Goal: Entertainment & Leisure: Browse casually

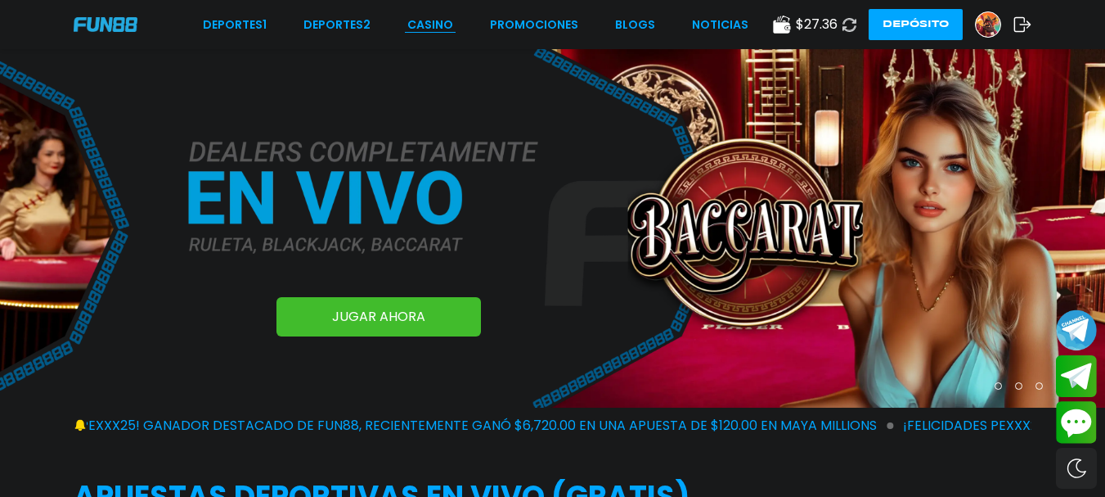
click at [431, 23] on link "CASINO" at bounding box center [430, 24] width 46 height 17
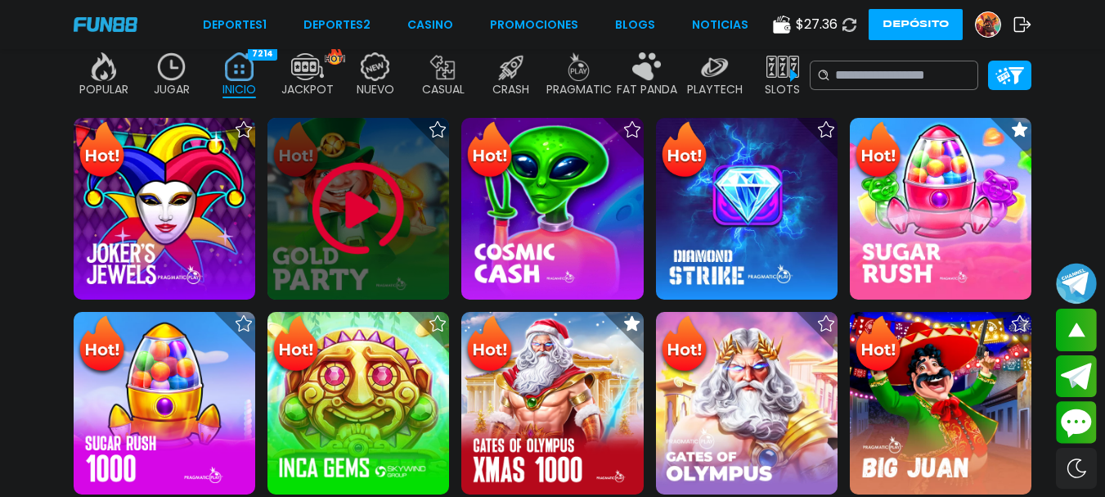
scroll to position [327, 0]
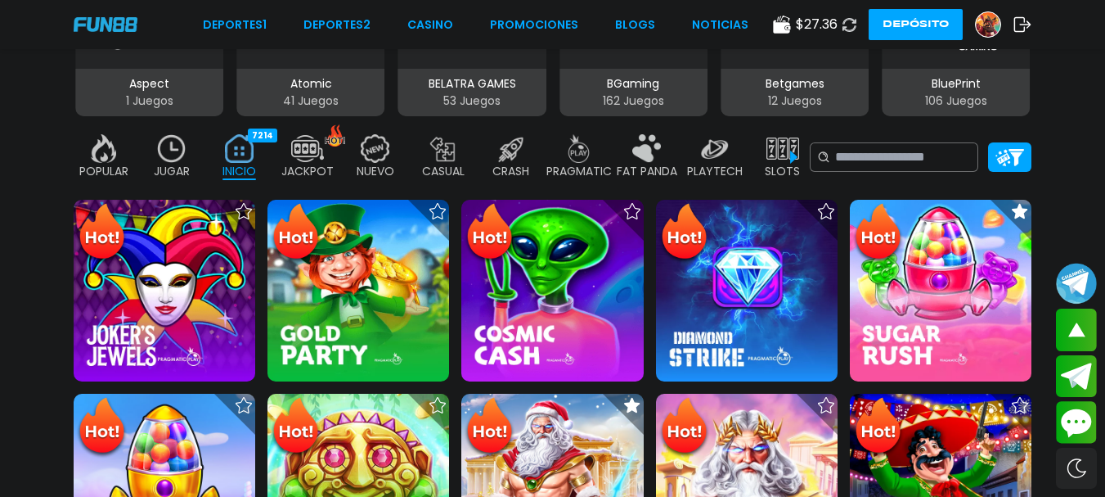
click at [185, 151] on img at bounding box center [171, 148] width 33 height 29
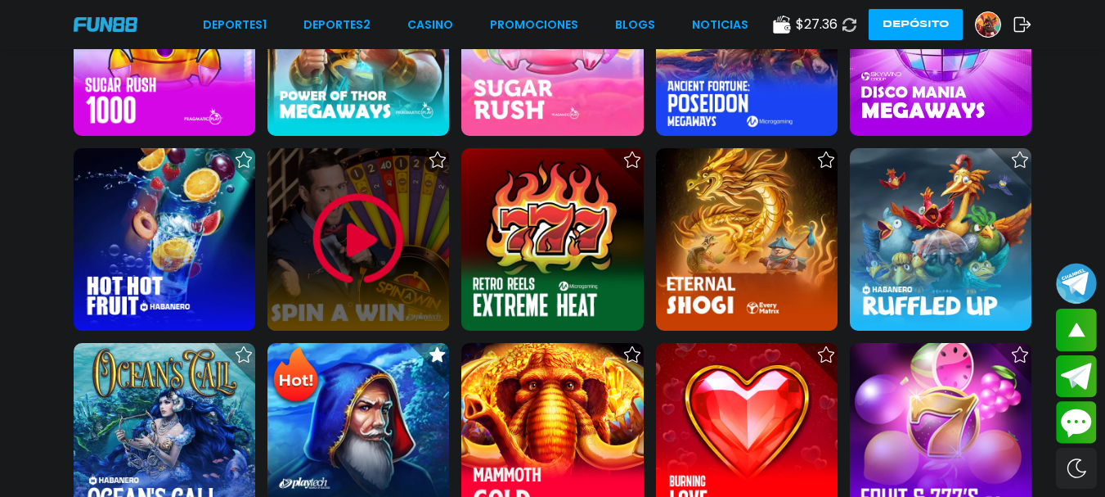
scroll to position [654, 0]
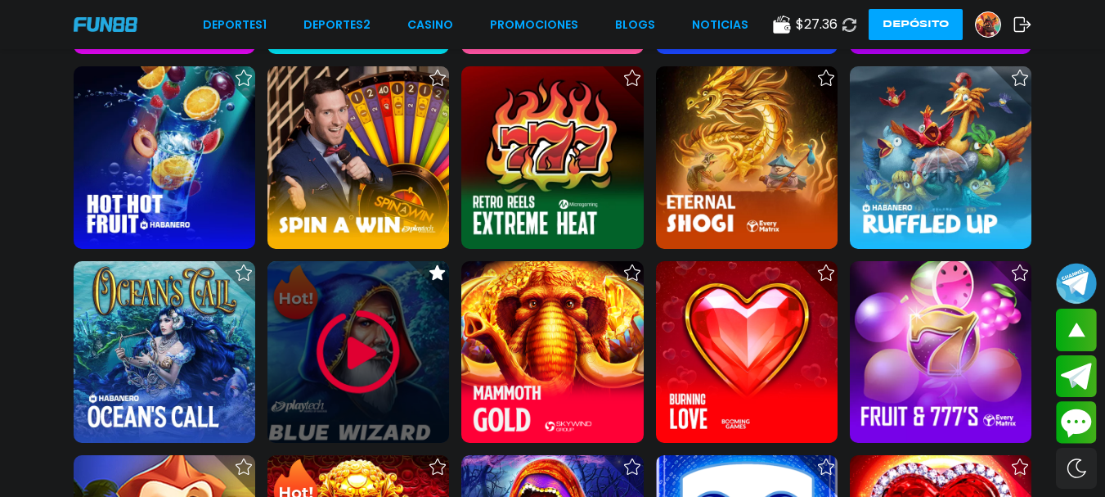
click at [358, 339] on img at bounding box center [358, 352] width 98 height 98
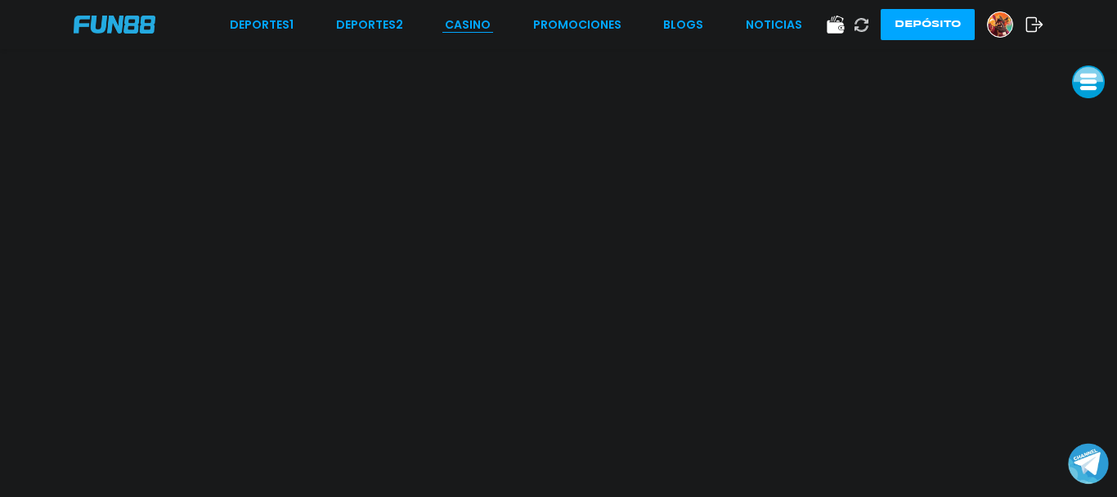
click at [473, 29] on link "CASINO" at bounding box center [468, 24] width 46 height 17
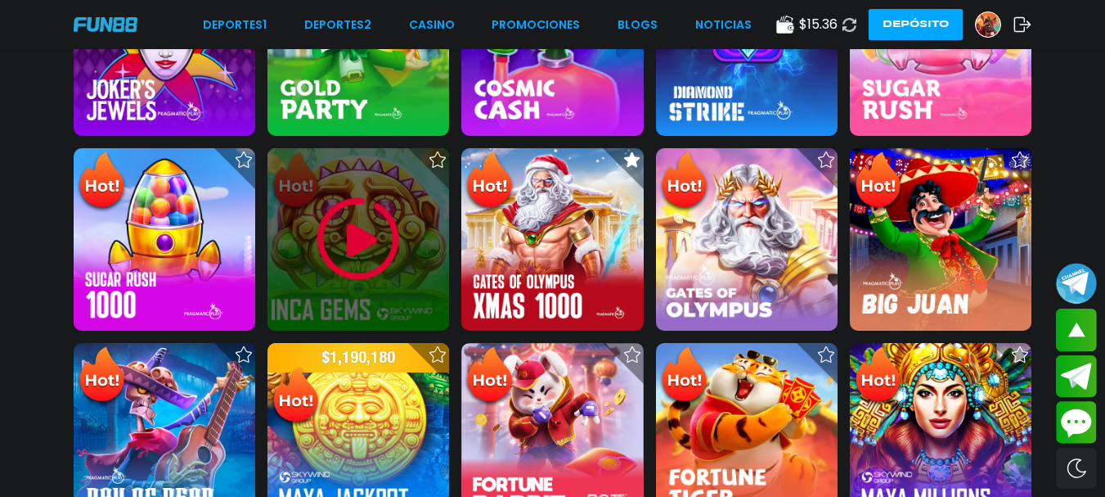
scroll to position [245, 0]
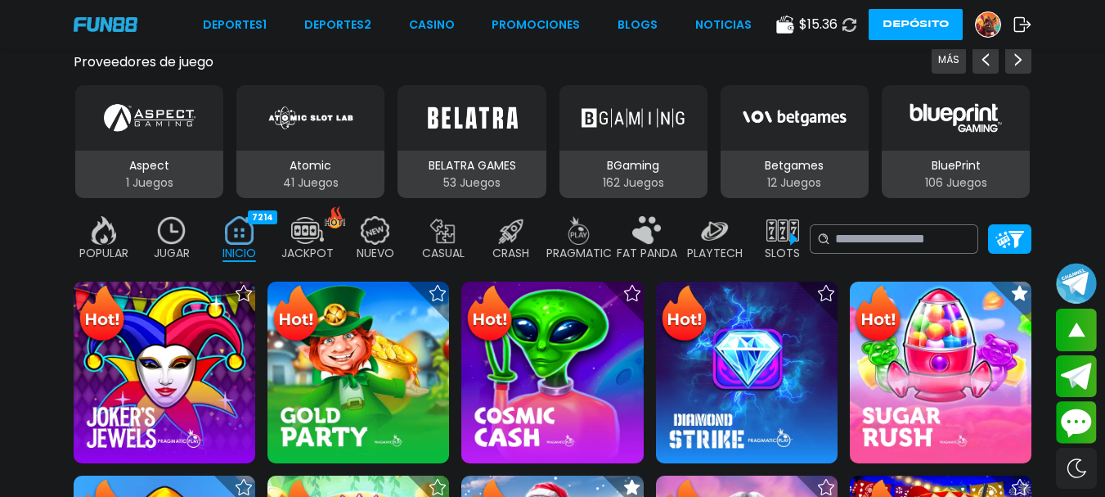
click at [163, 248] on p "JUGAR" at bounding box center [172, 253] width 36 height 17
click at [173, 237] on img at bounding box center [171, 230] width 33 height 29
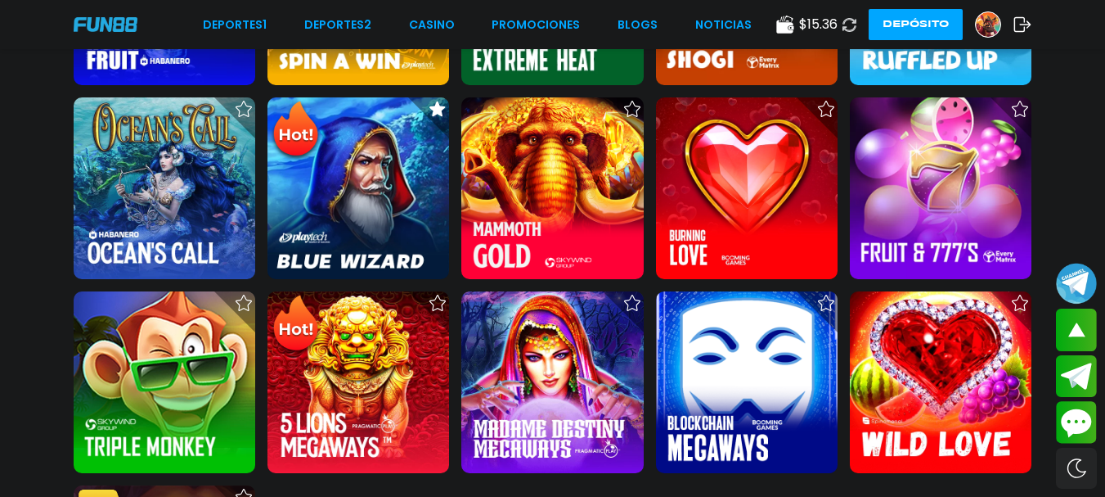
scroll to position [1063, 0]
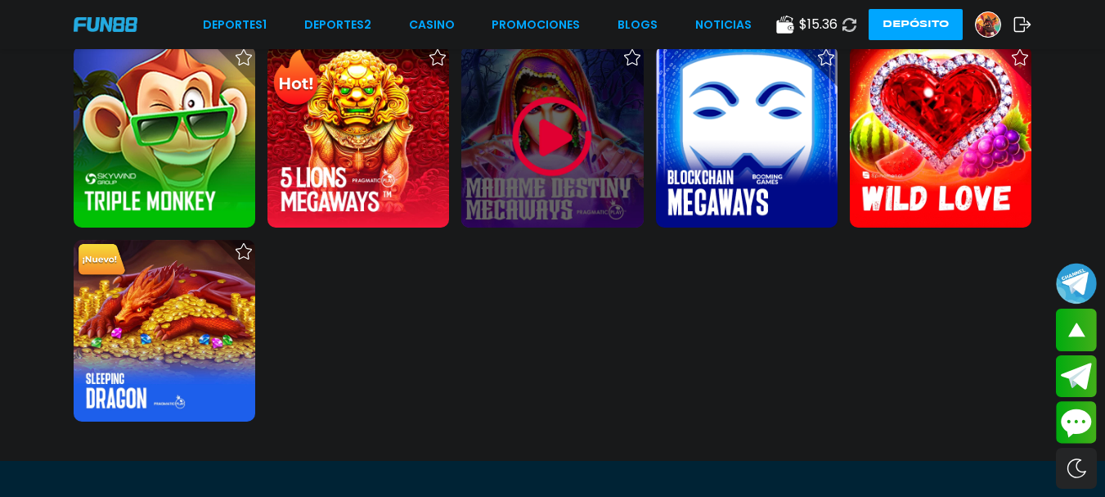
click at [546, 125] on img at bounding box center [552, 137] width 98 height 98
